Goal: Task Accomplishment & Management: Manage account settings

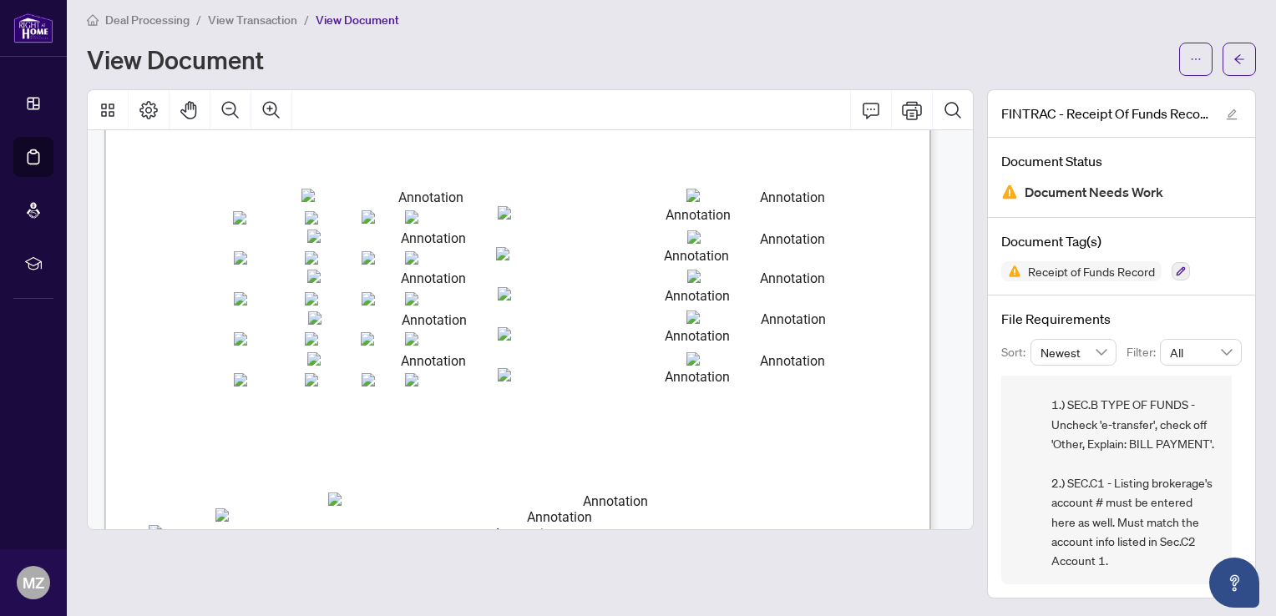
scroll to position [1253, 0]
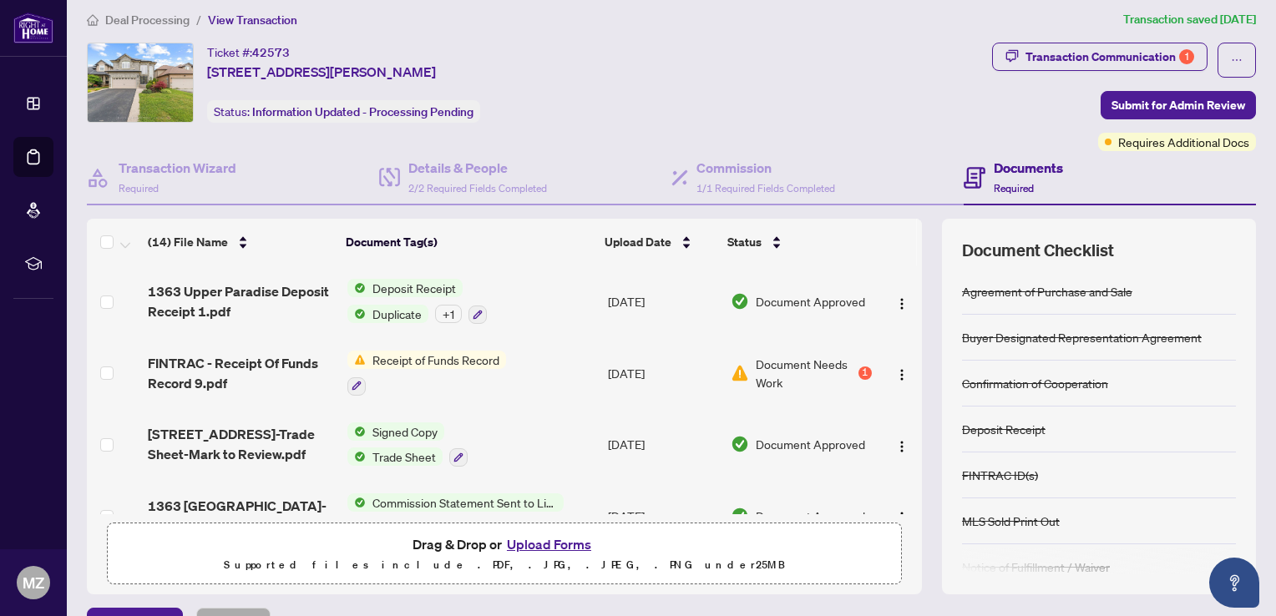
click at [552, 539] on button "Upload Forms" at bounding box center [549, 545] width 94 height 22
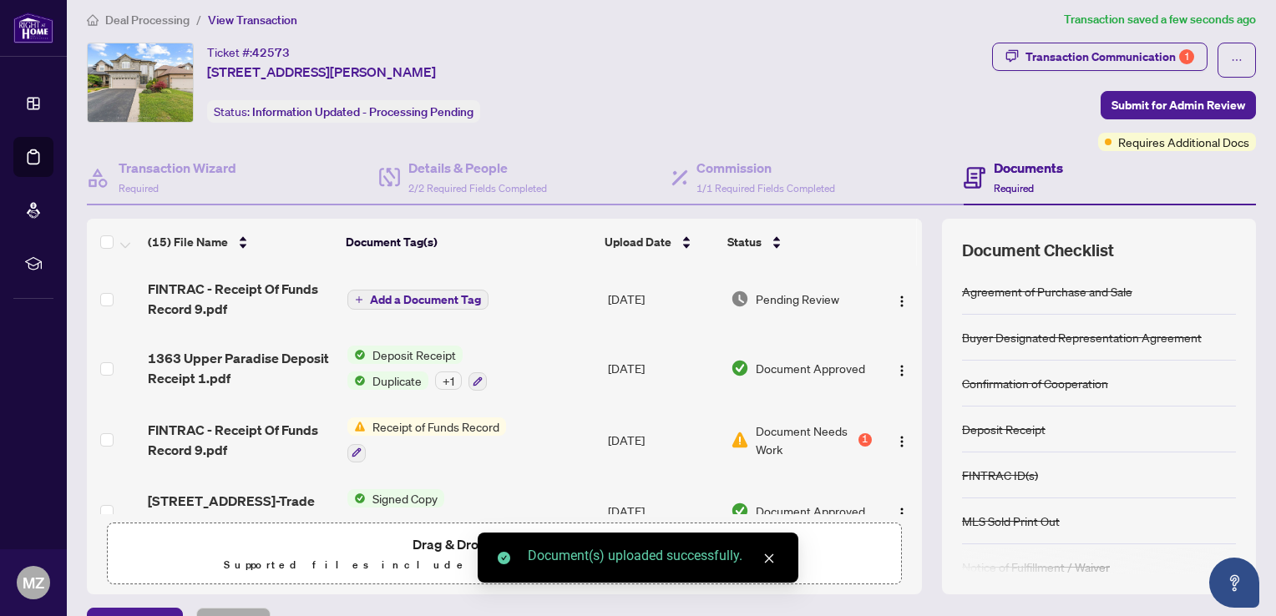
click at [425, 296] on span "Add a Document Tag" at bounding box center [425, 300] width 111 height 12
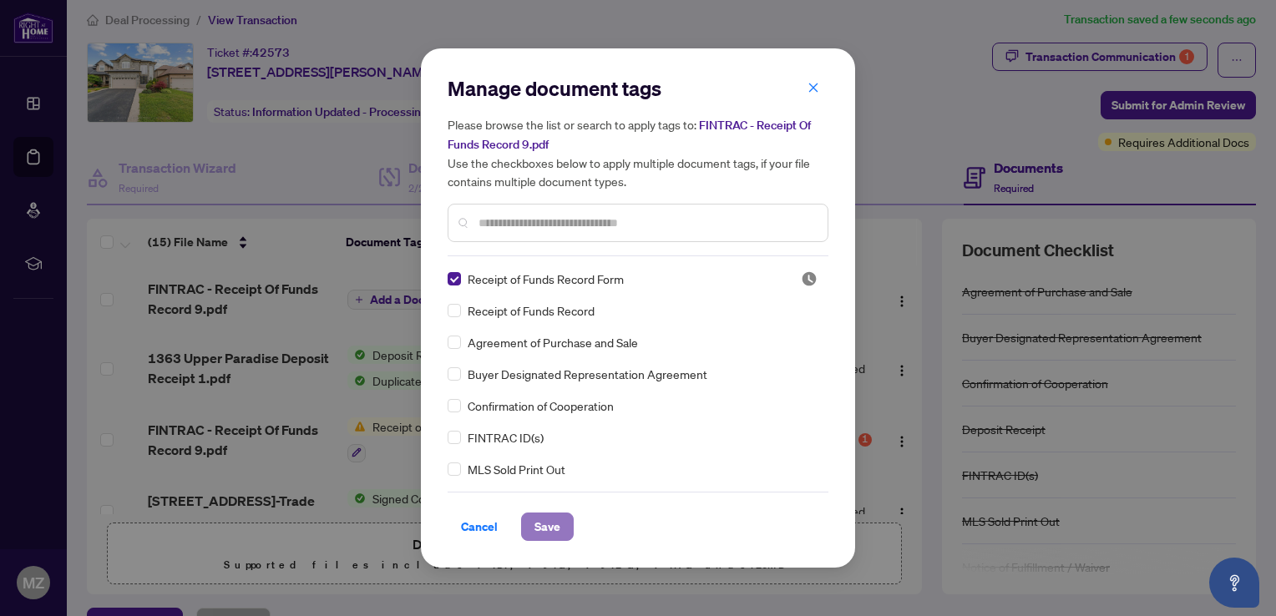
click at [543, 526] on span "Save" at bounding box center [547, 527] width 26 height 27
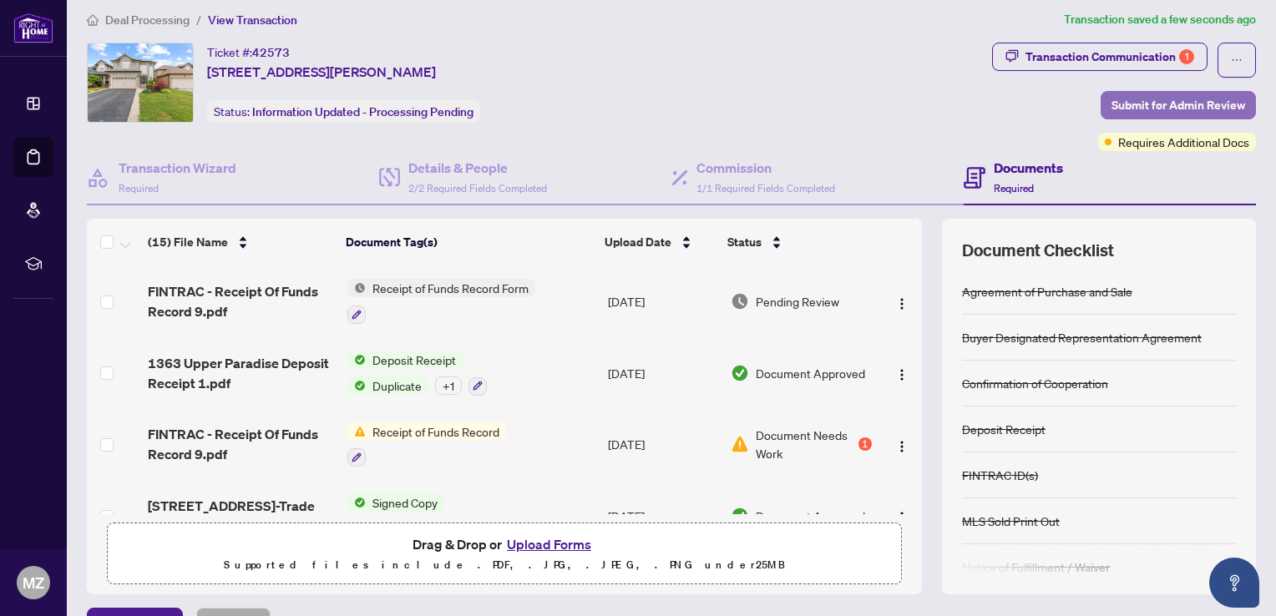
click at [1153, 112] on span "Submit for Admin Review" at bounding box center [1178, 105] width 134 height 27
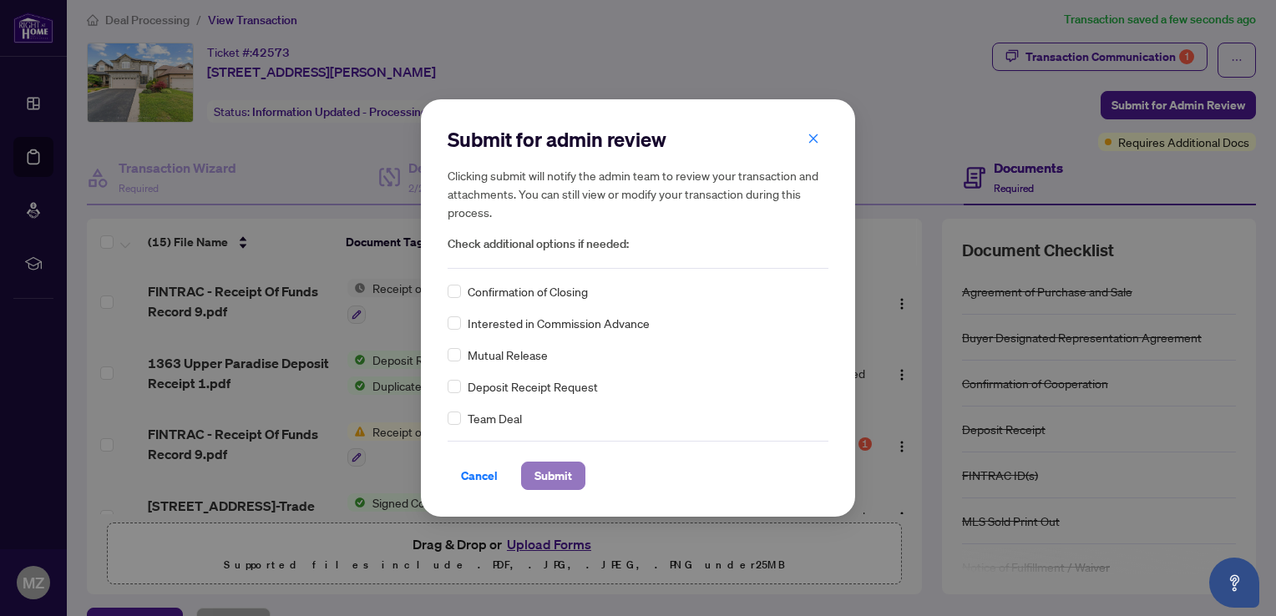
click at [538, 468] on span "Submit" at bounding box center [553, 476] width 38 height 27
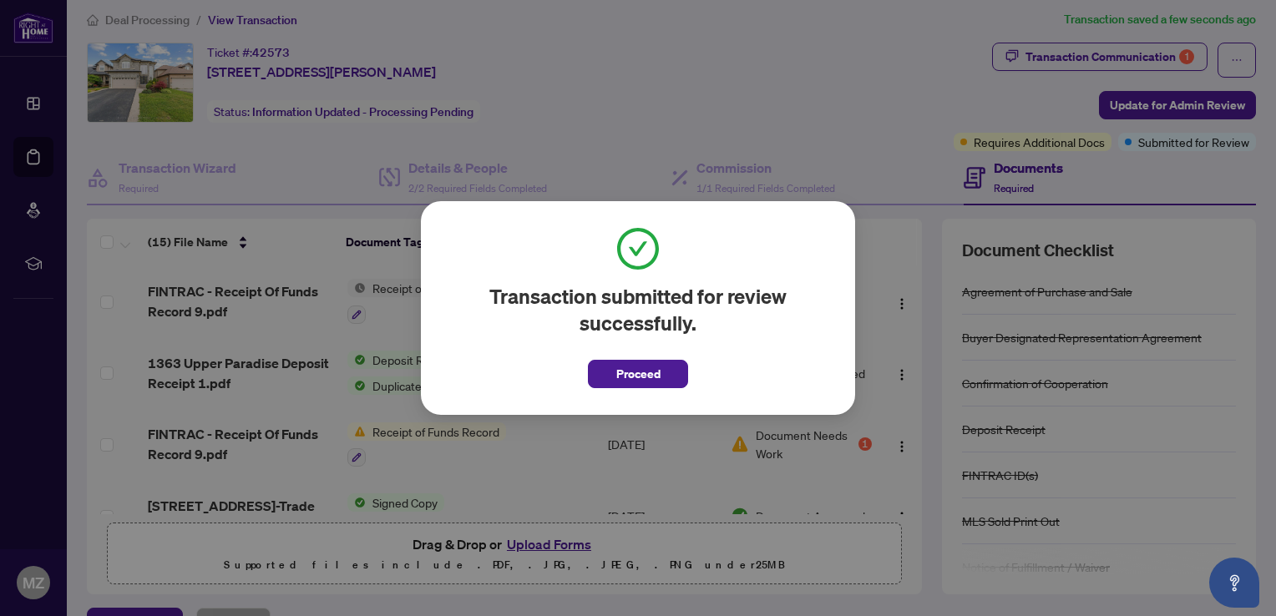
click at [602, 369] on button "Proceed" at bounding box center [638, 374] width 100 height 28
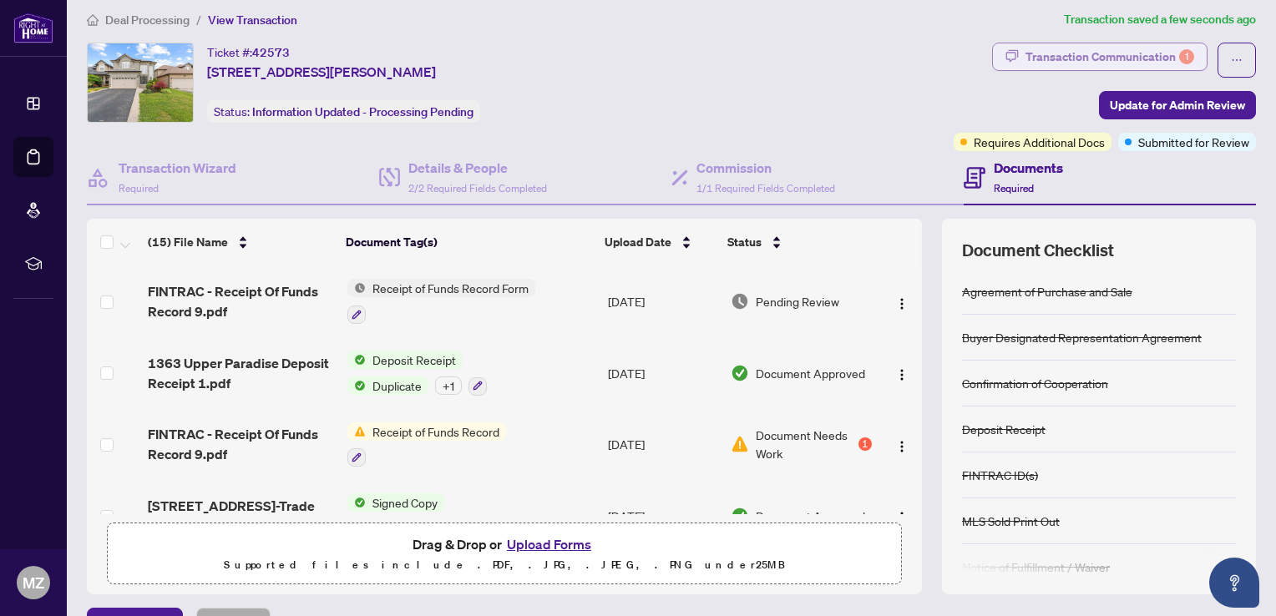
click at [1116, 55] on div "Transaction Communication 1" at bounding box center [1109, 56] width 169 height 27
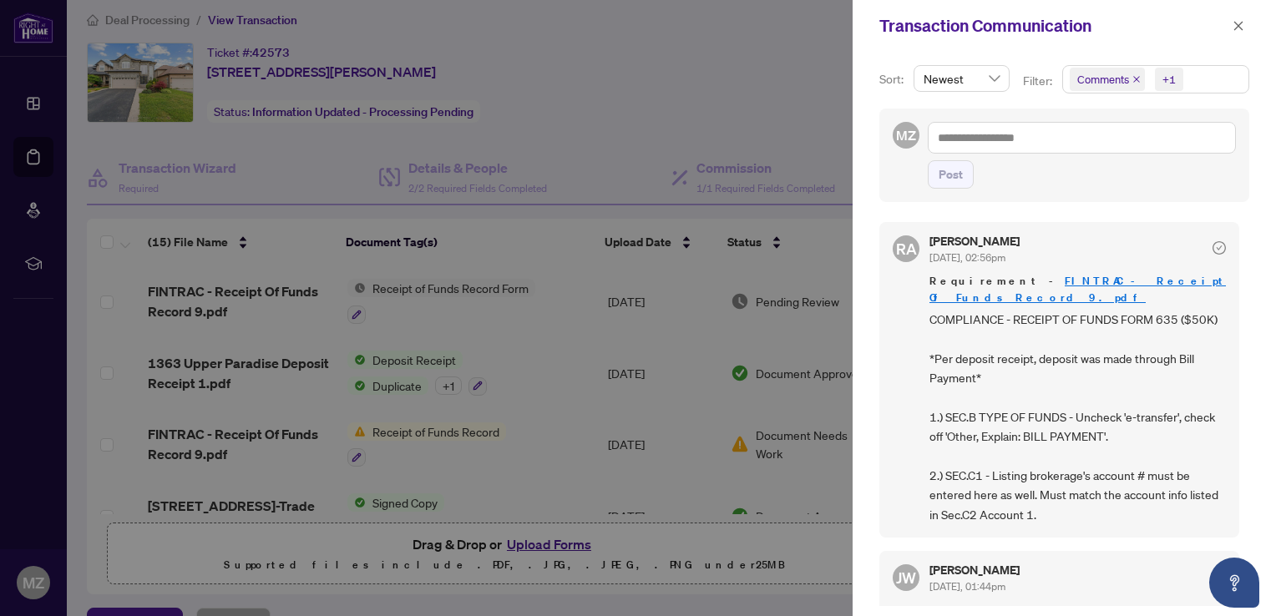
scroll to position [167, 0]
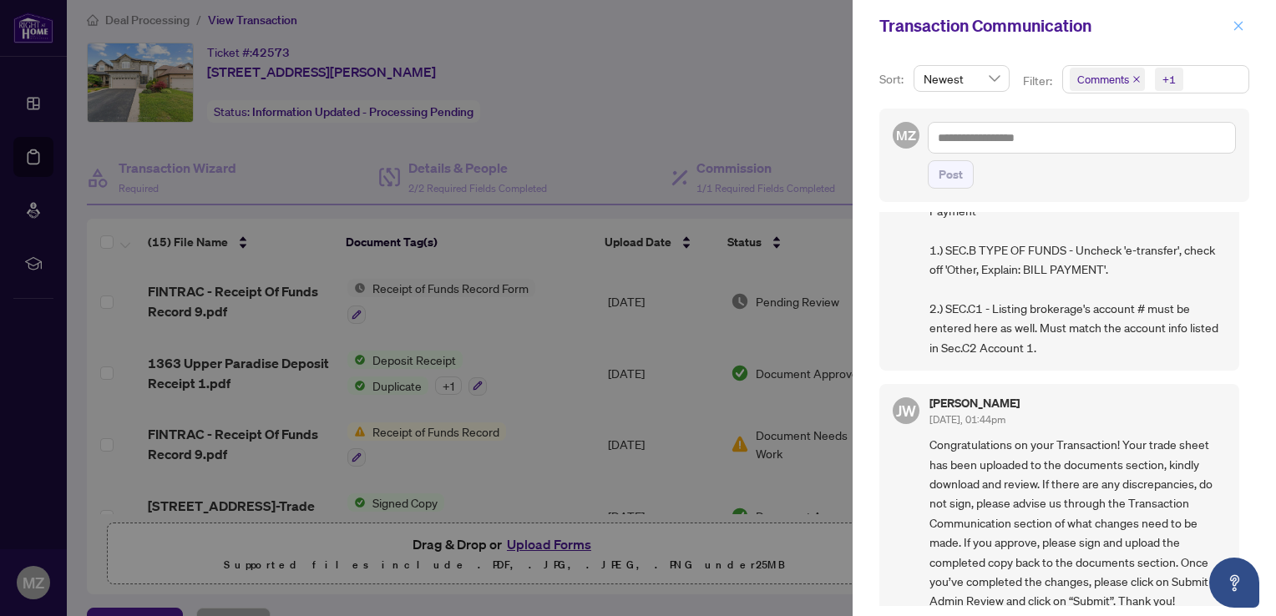
click at [1238, 23] on icon "close" at bounding box center [1238, 26] width 12 height 12
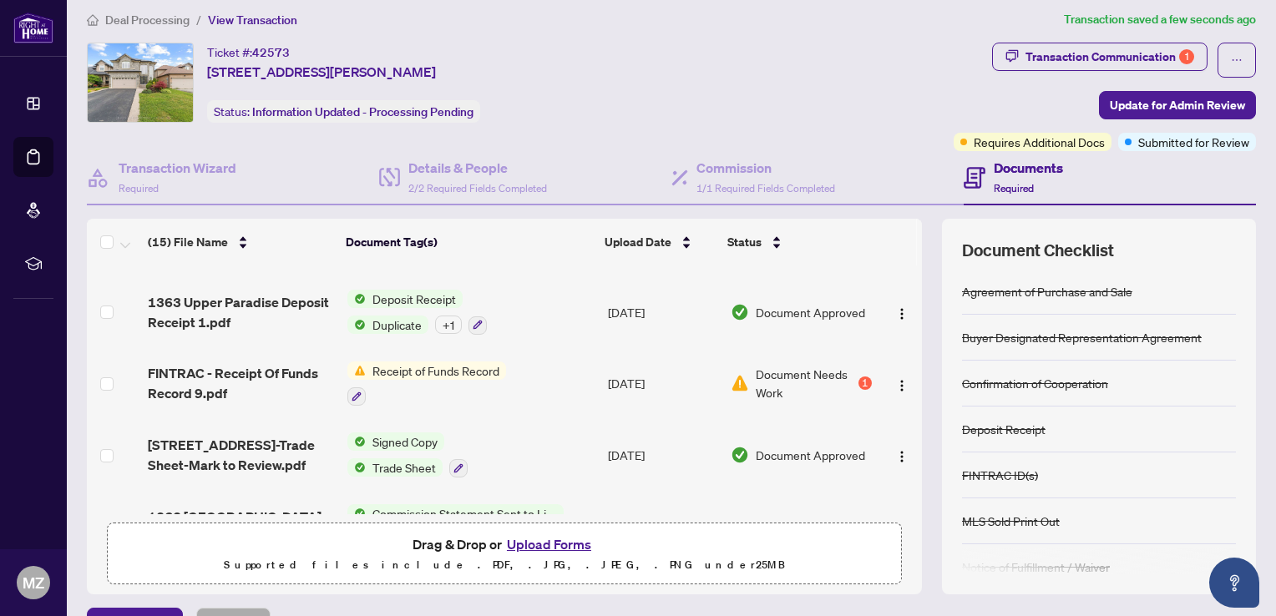
scroll to position [84, 0]
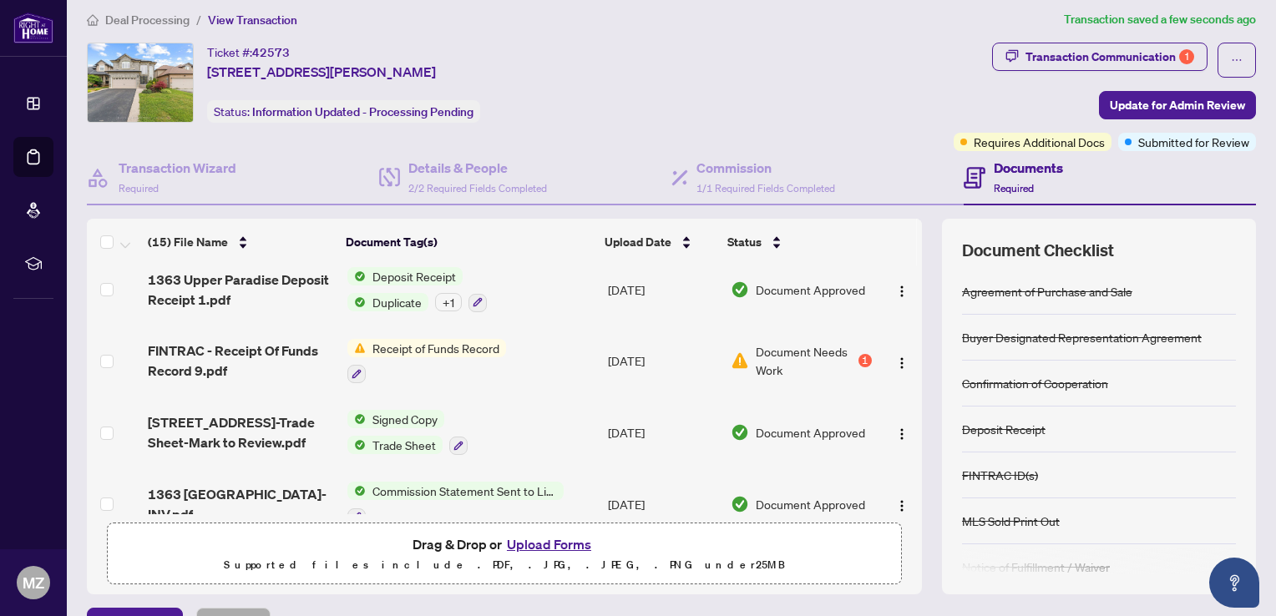
click at [413, 439] on span "Trade Sheet" at bounding box center [404, 445] width 77 height 18
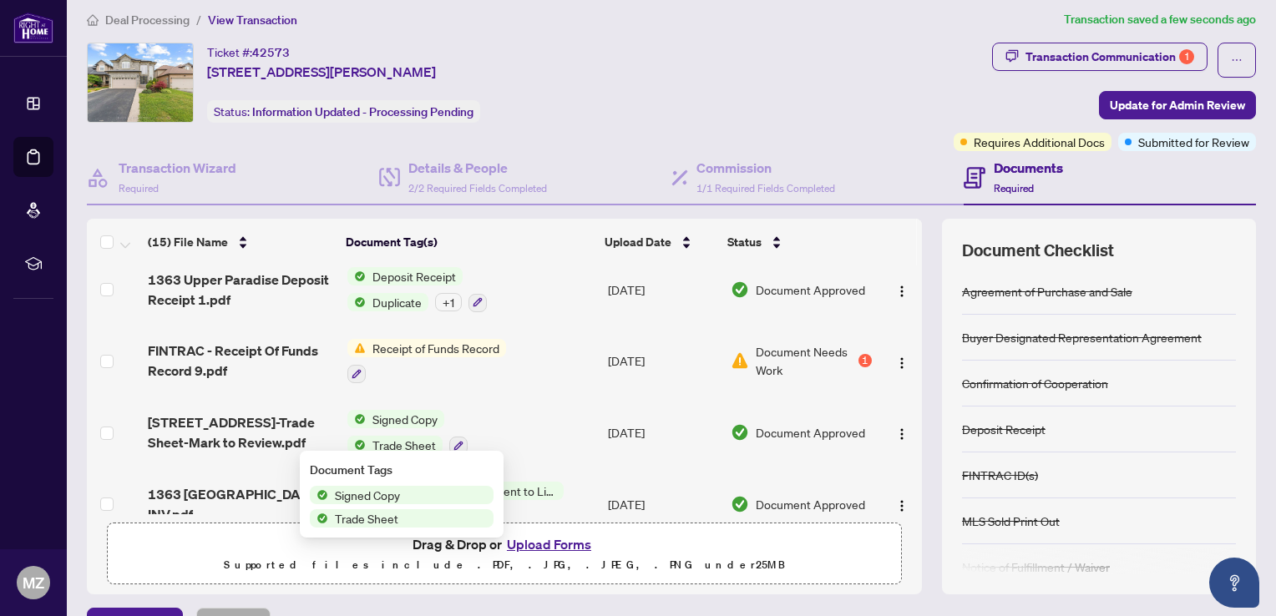
click at [387, 501] on span "Signed Copy" at bounding box center [367, 495] width 78 height 18
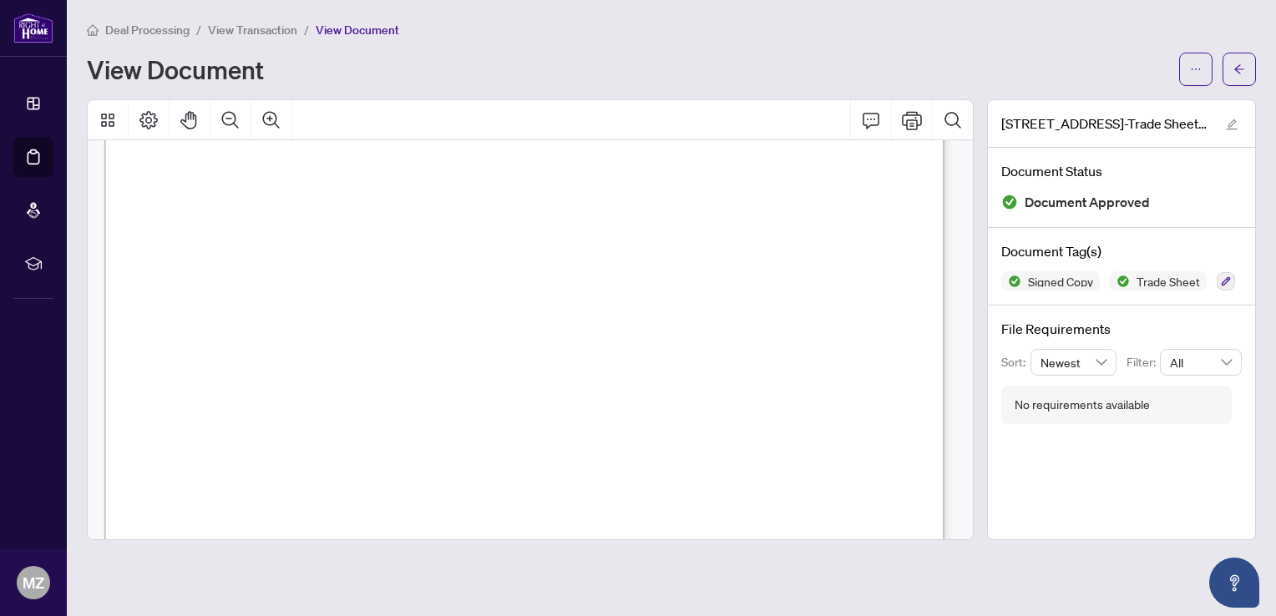
scroll to position [418, 0]
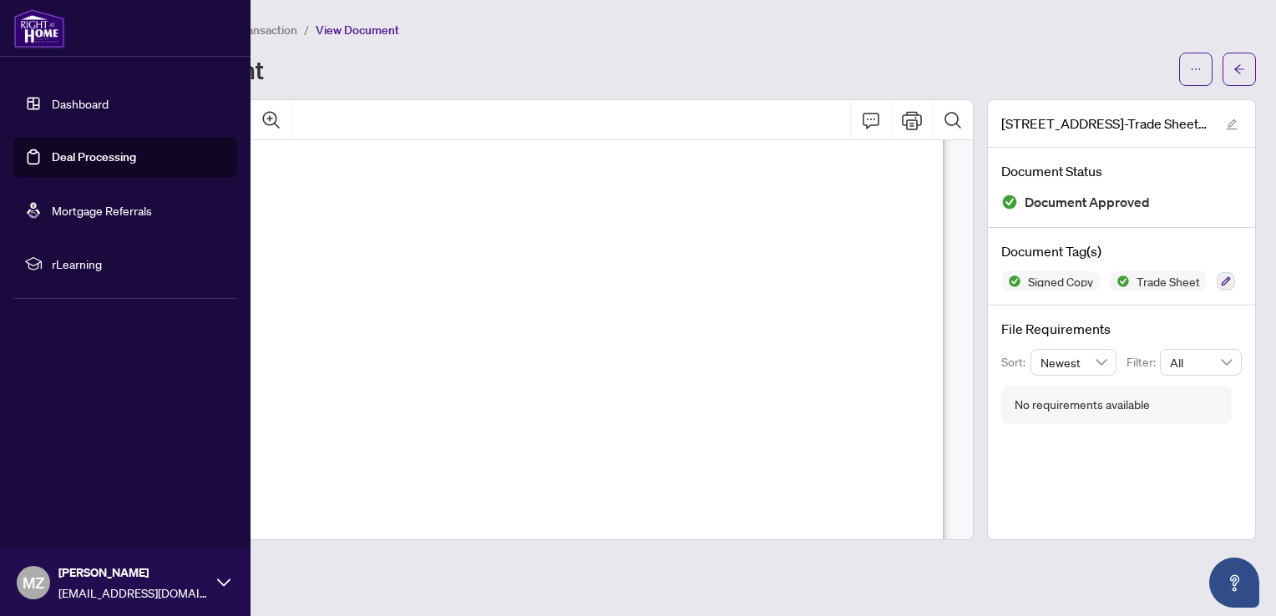
click at [89, 107] on link "Dashboard" at bounding box center [80, 103] width 57 height 15
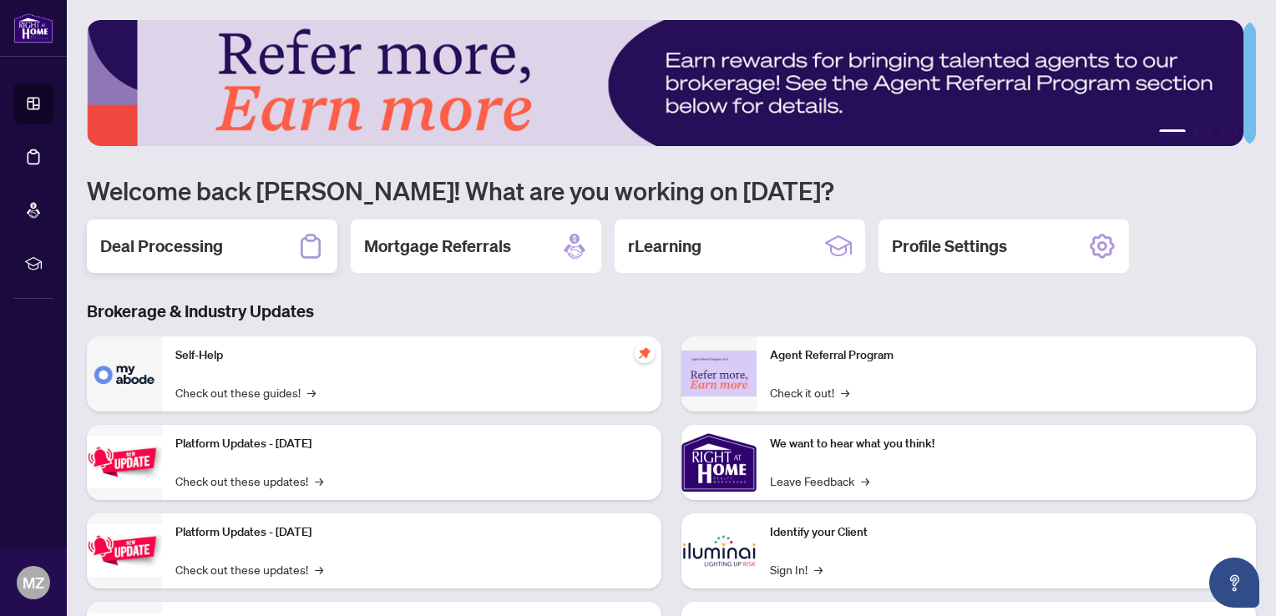
click at [192, 239] on h2 "Deal Processing" at bounding box center [161, 246] width 123 height 23
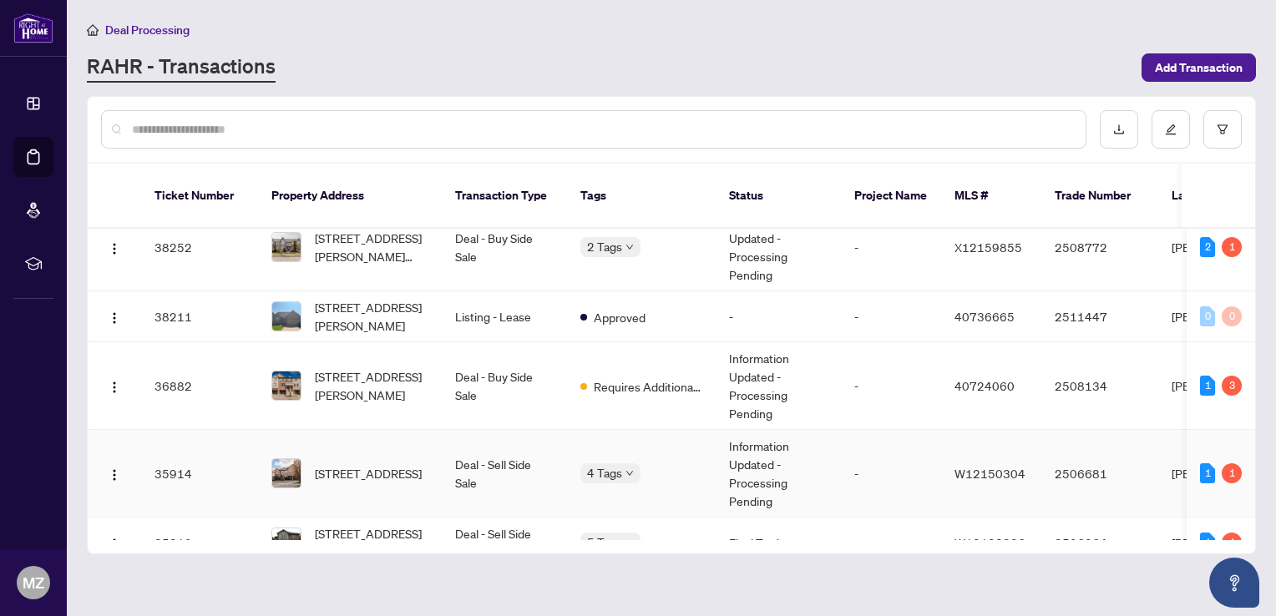
scroll to position [919, 0]
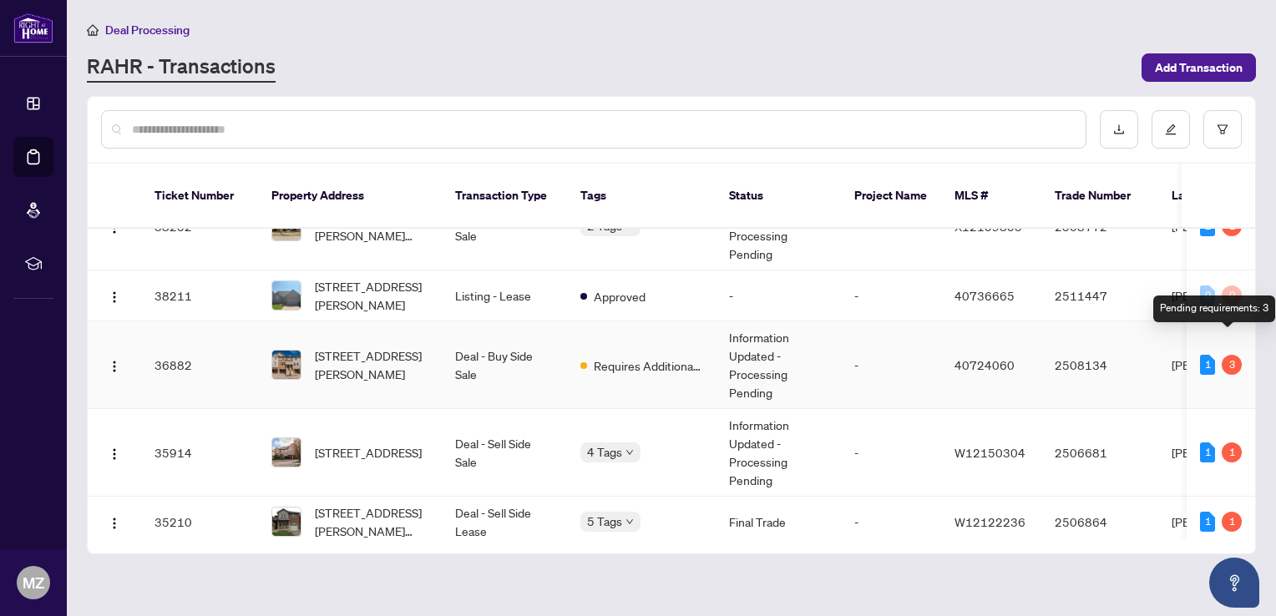
click at [1222, 355] on div "3" at bounding box center [1232, 365] width 20 height 20
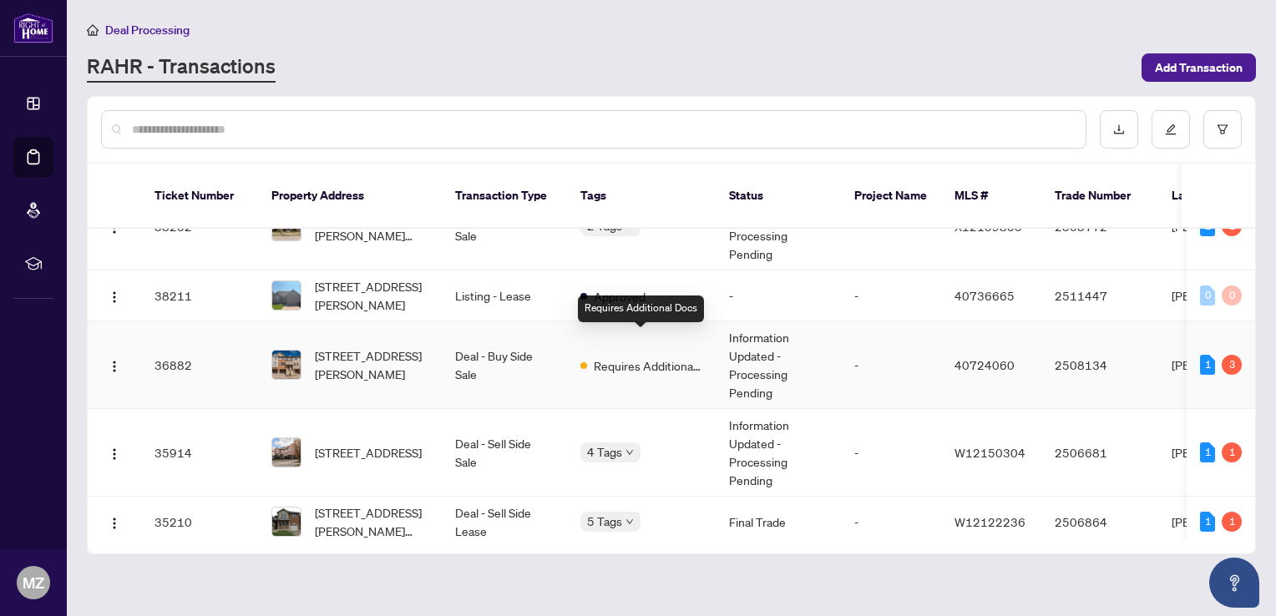
click at [645, 357] on span "Requires Additional Docs" at bounding box center [648, 366] width 109 height 18
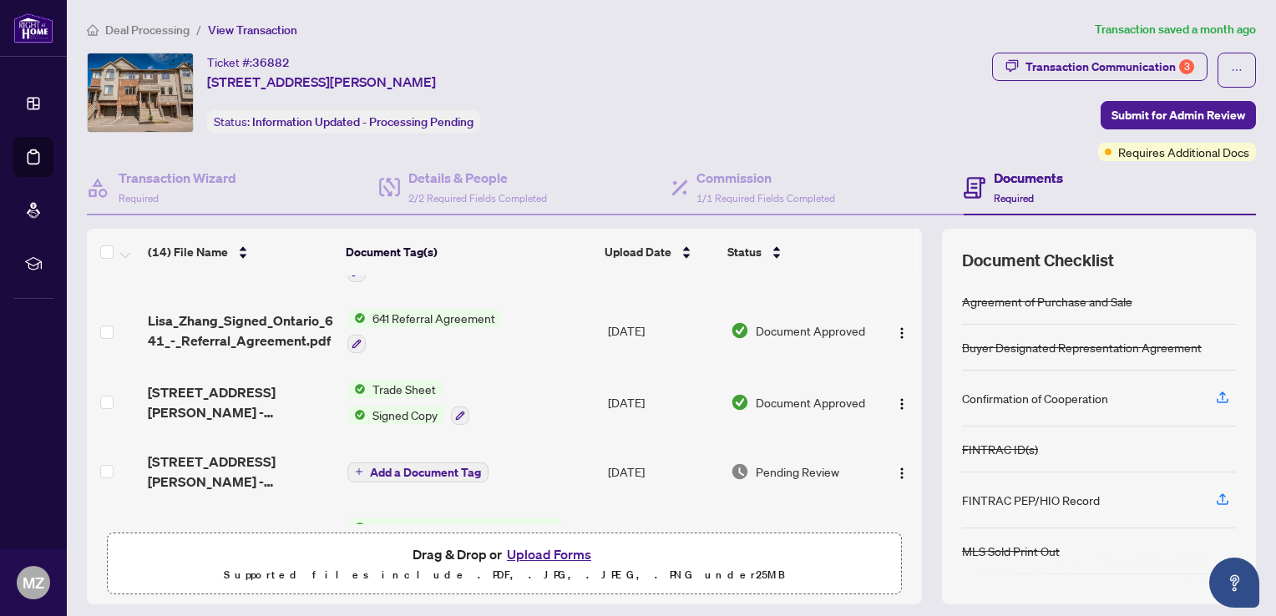
scroll to position [84, 0]
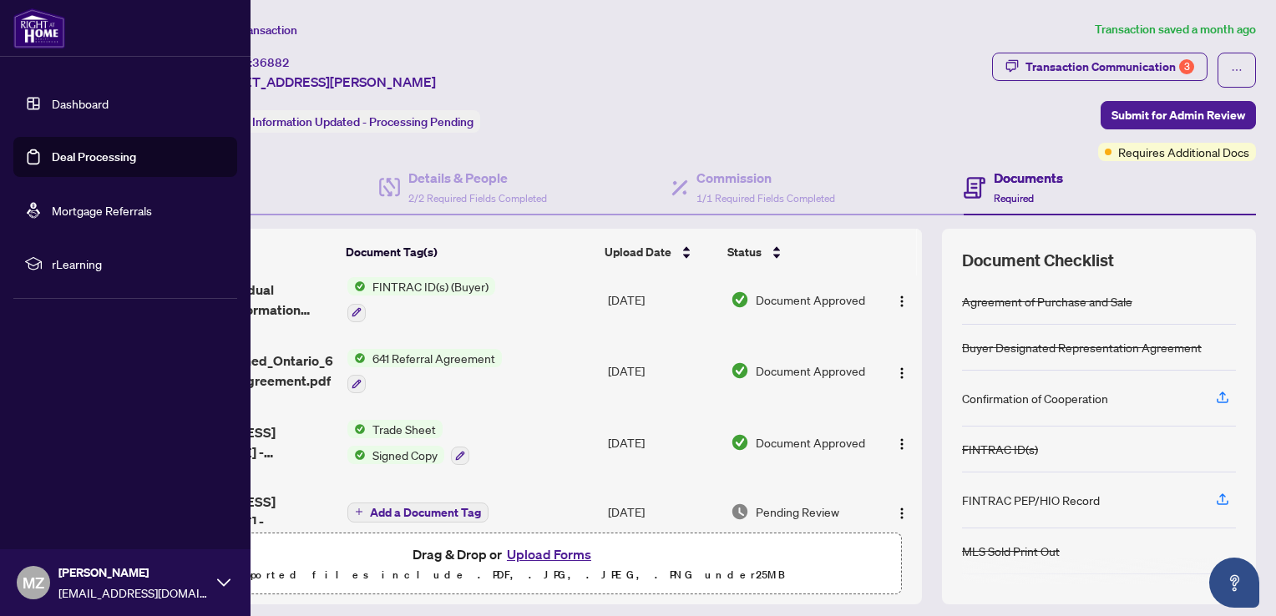
click at [83, 104] on link "Dashboard" at bounding box center [80, 103] width 57 height 15
